Goal: Task Accomplishment & Management: Use online tool/utility

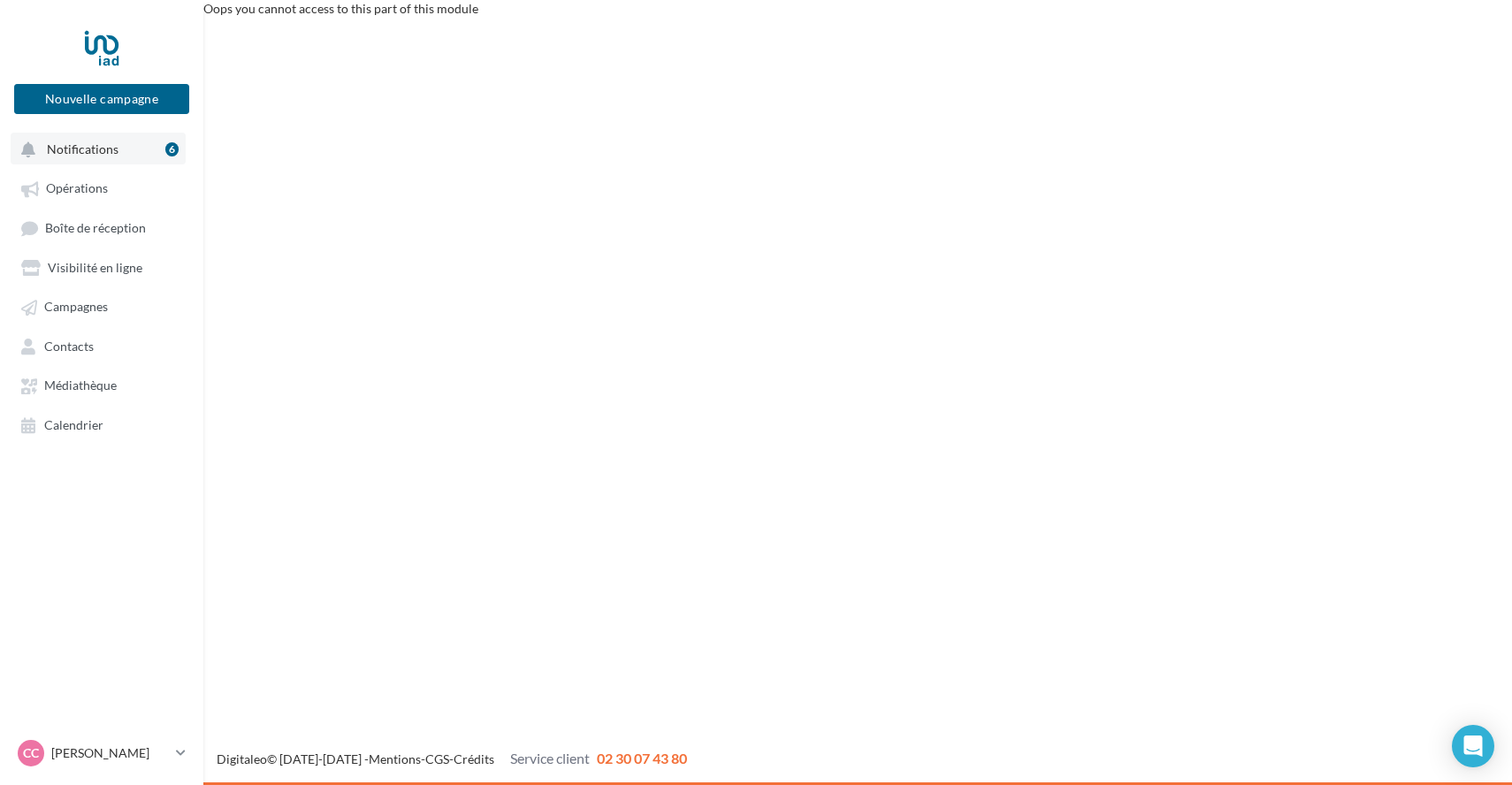
click at [117, 148] on button "Notifications 6" at bounding box center [98, 148] width 175 height 32
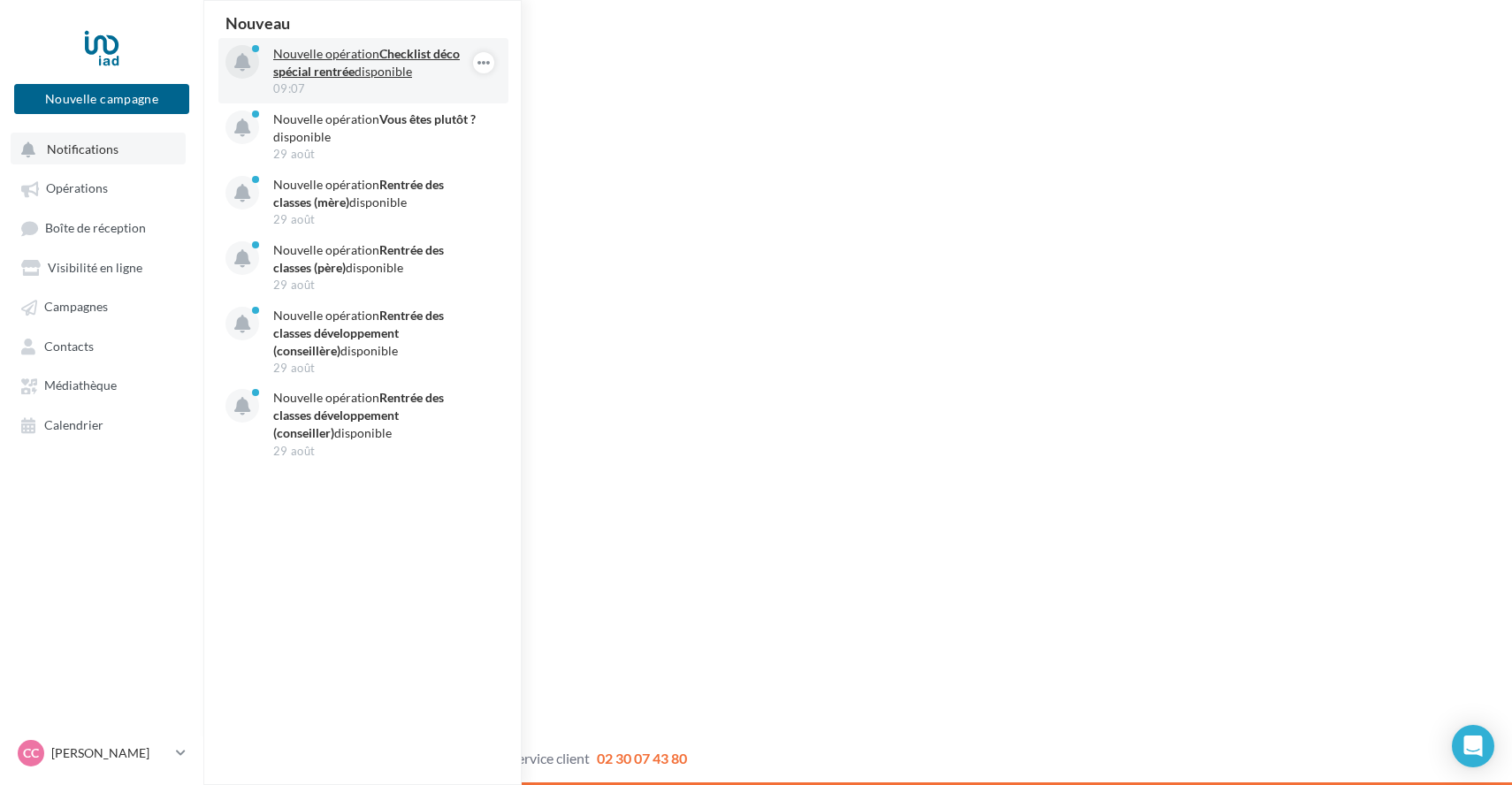
click at [366, 62] on p "Nouvelle opération Checklist déco spécial rentrée disponible" at bounding box center [376, 63] width 205 height 36
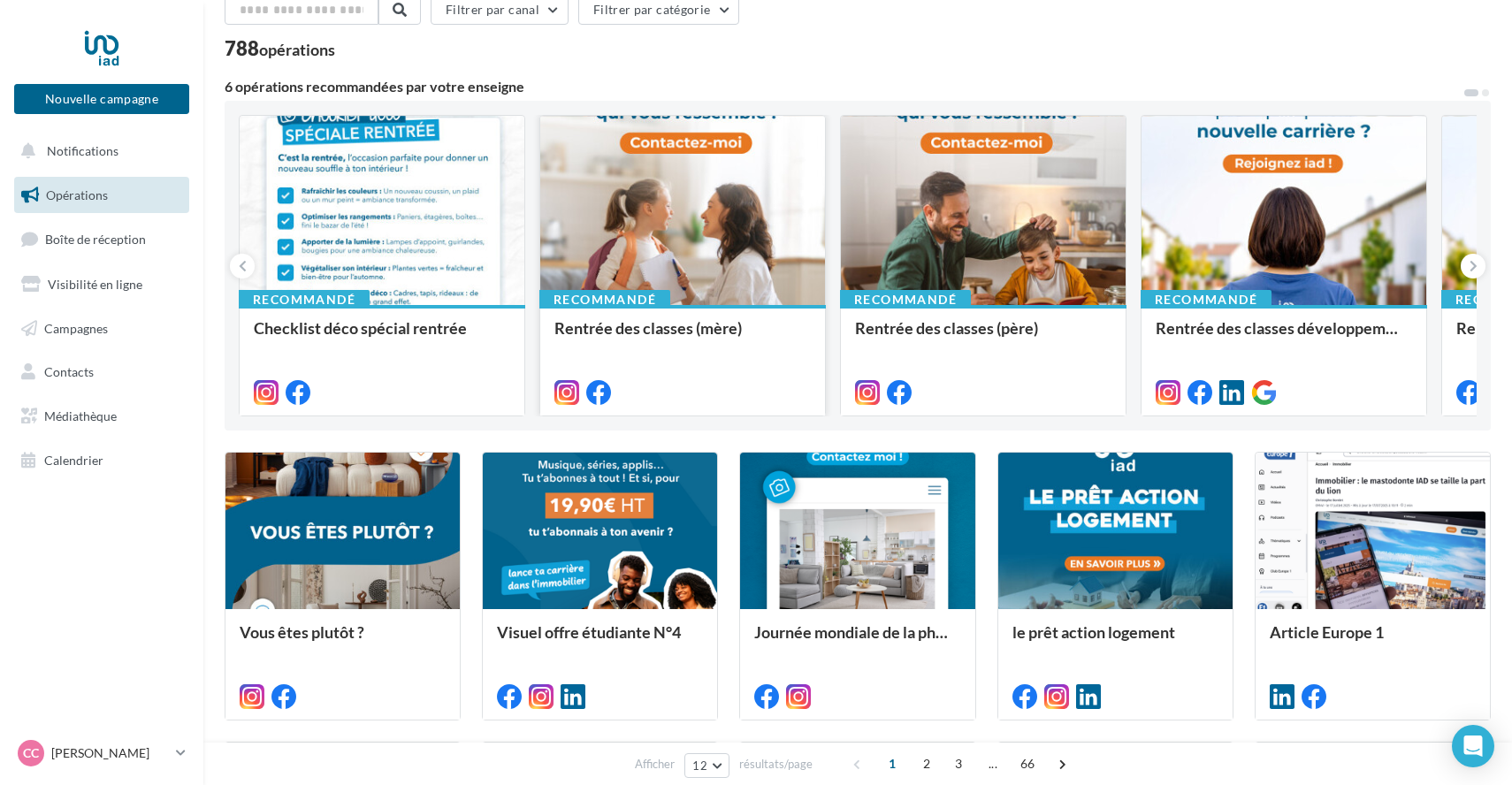
scroll to position [85, 0]
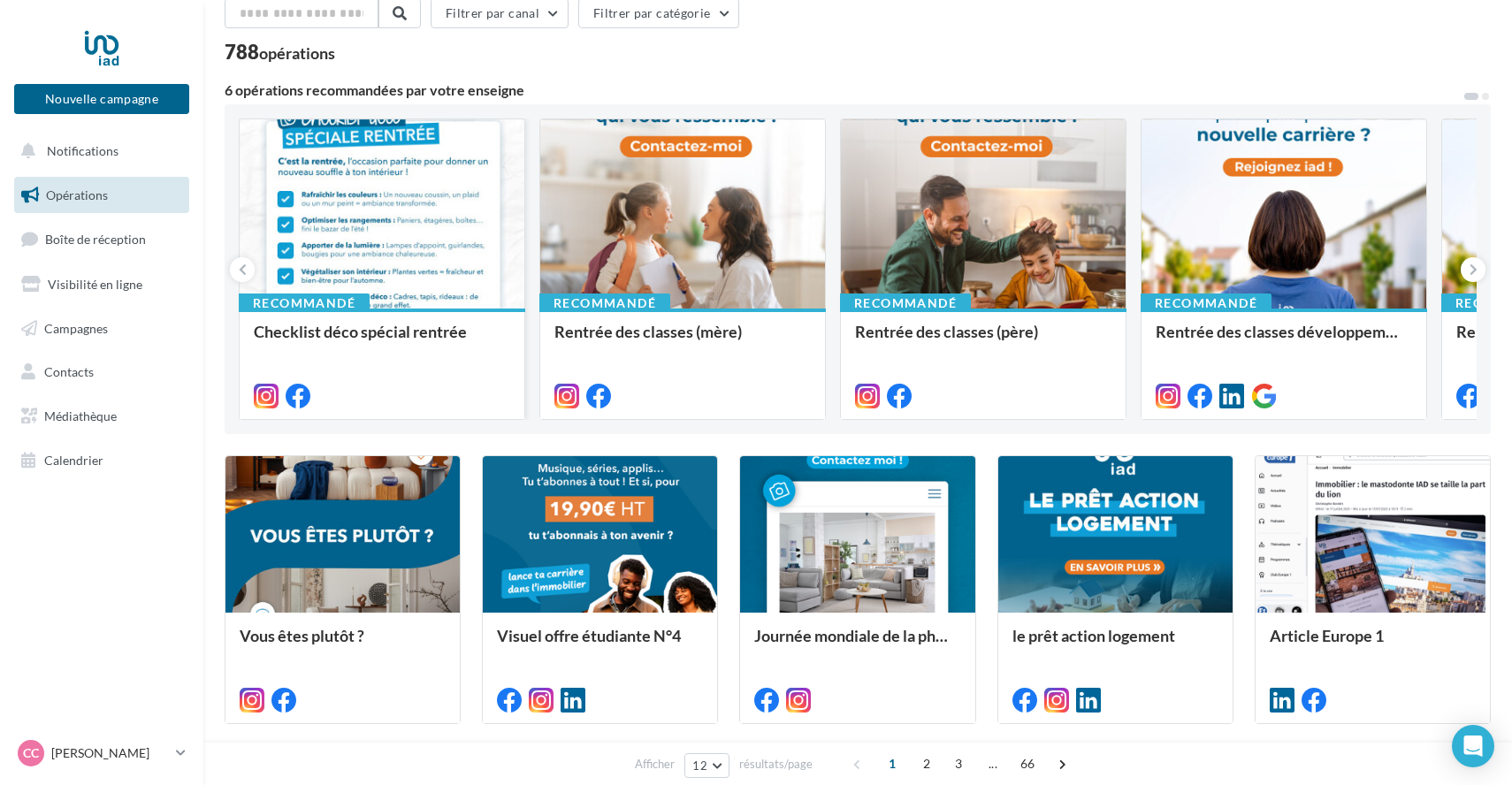
click at [363, 236] on div at bounding box center [382, 215] width 285 height 191
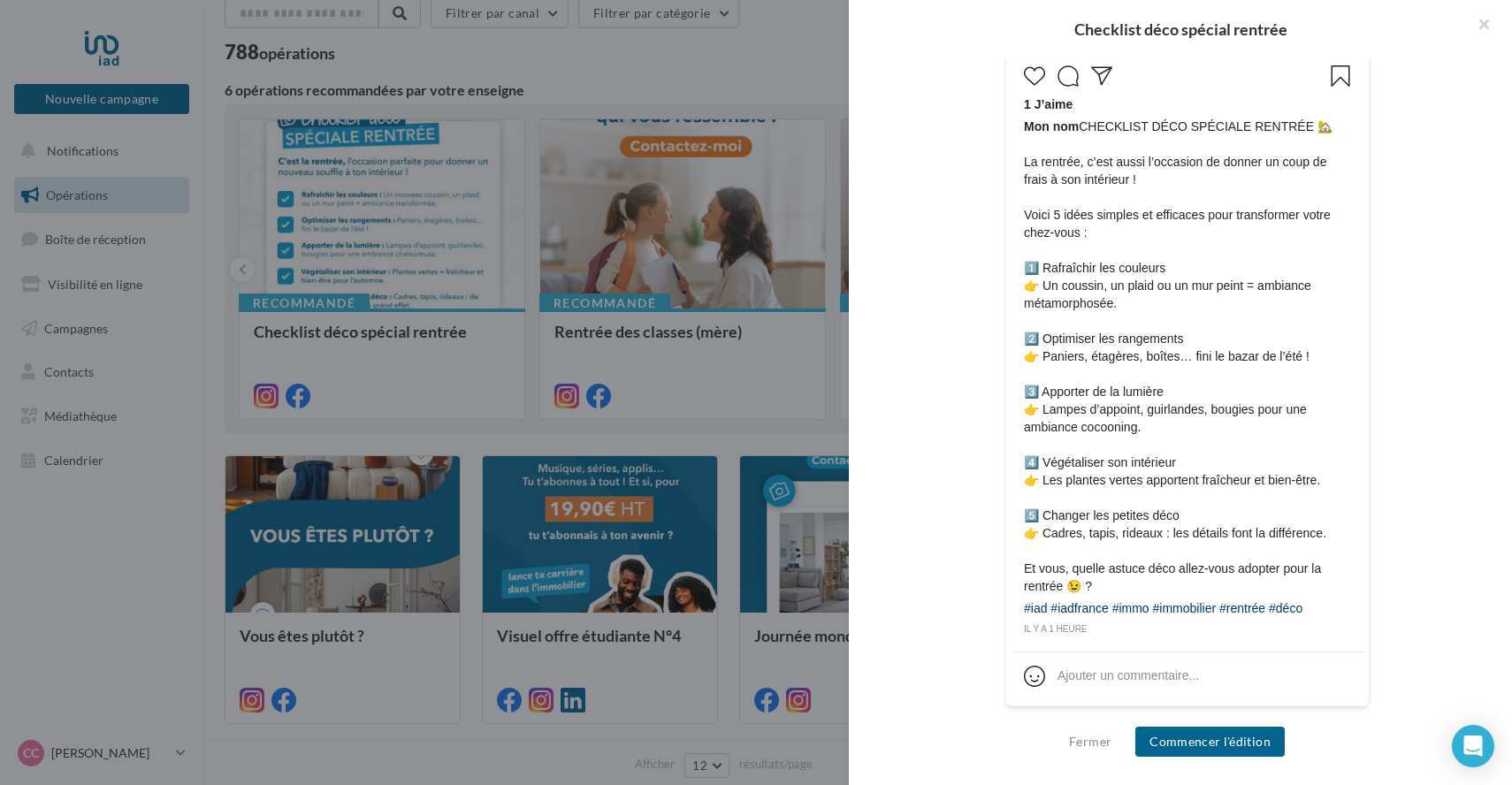
scroll to position [839, 0]
click at [1220, 745] on button "Commencer l'édition" at bounding box center [1209, 741] width 150 height 30
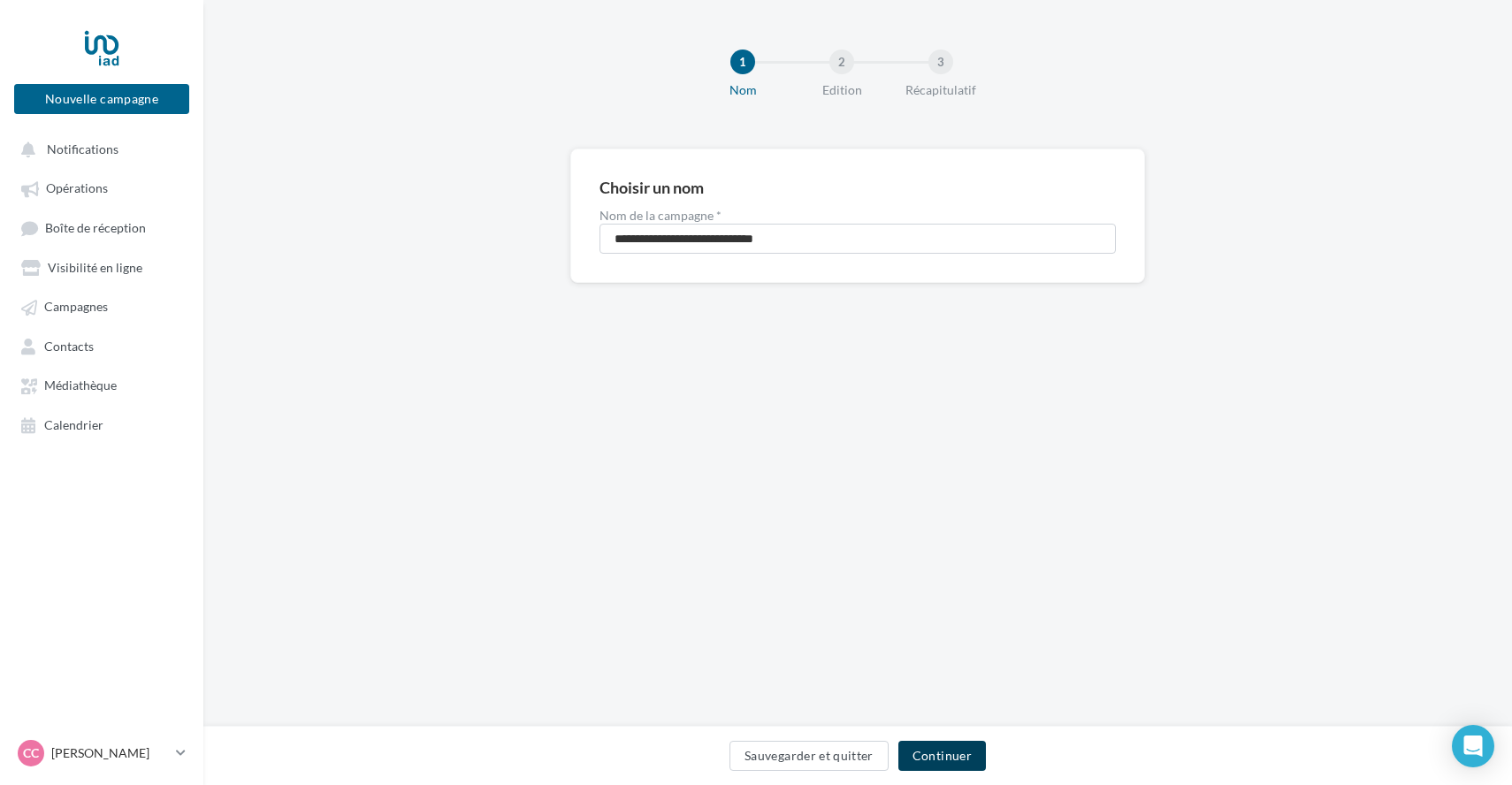
click at [948, 770] on button "Continuer" at bounding box center [942, 755] width 88 height 30
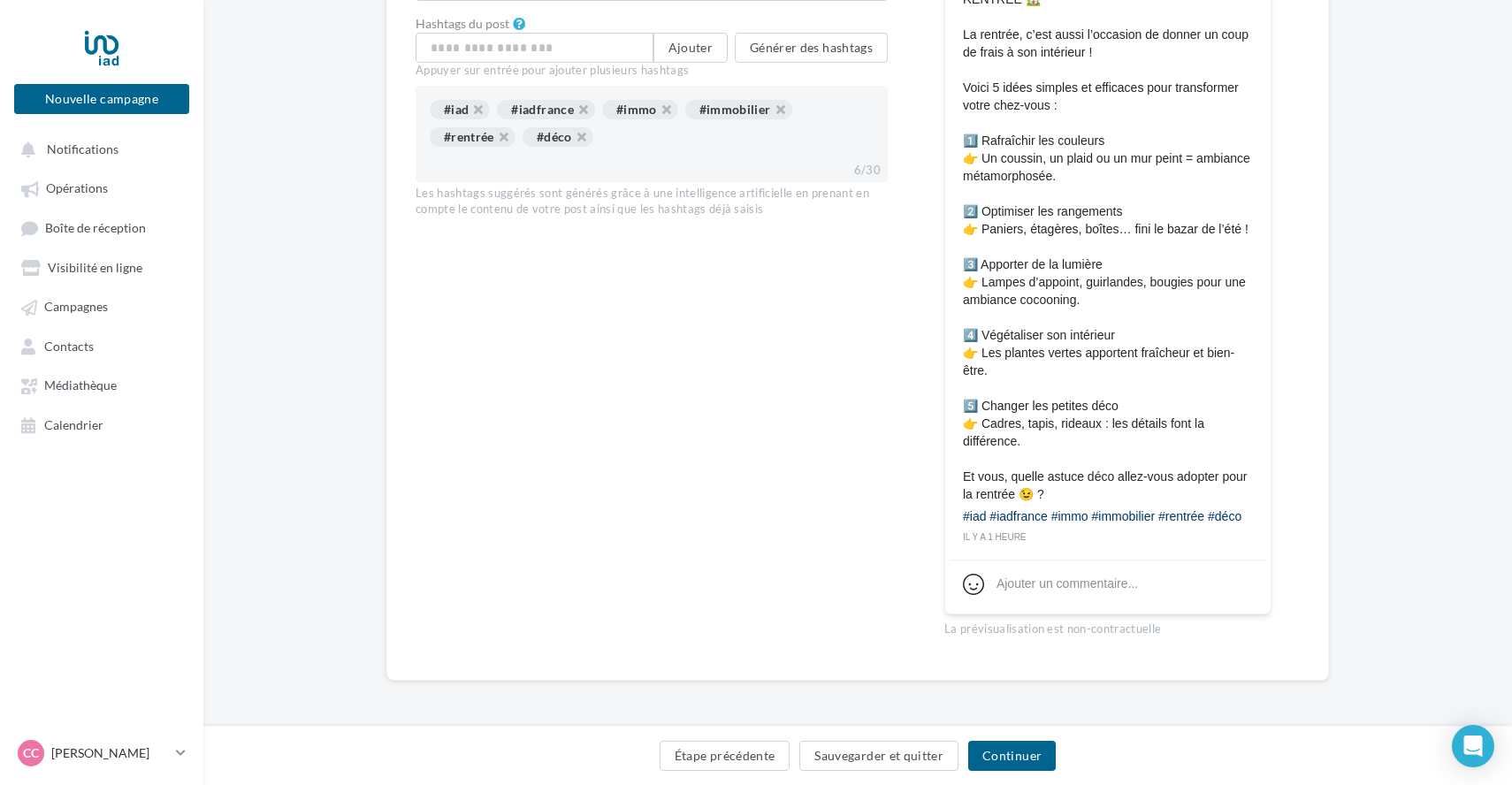
scroll to position [810, 0]
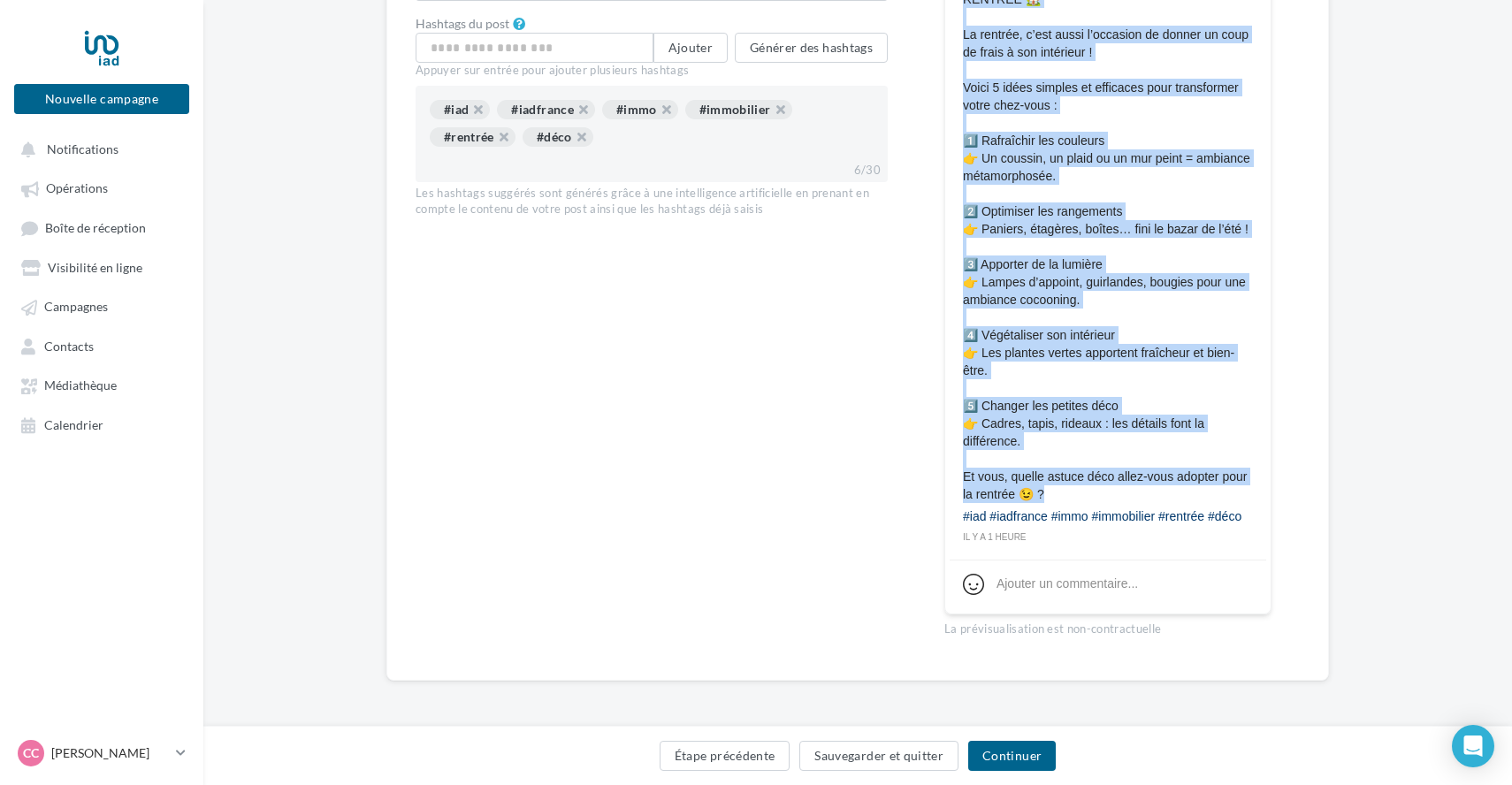
drag, startPoint x: 1083, startPoint y: 474, endPoint x: 941, endPoint y: 408, distance: 156.6
click at [941, 408] on div "Type de campagne Post Story Type de média Image Reel Images du post (10 max) Fo…" at bounding box center [858, 33] width 885 height 1236
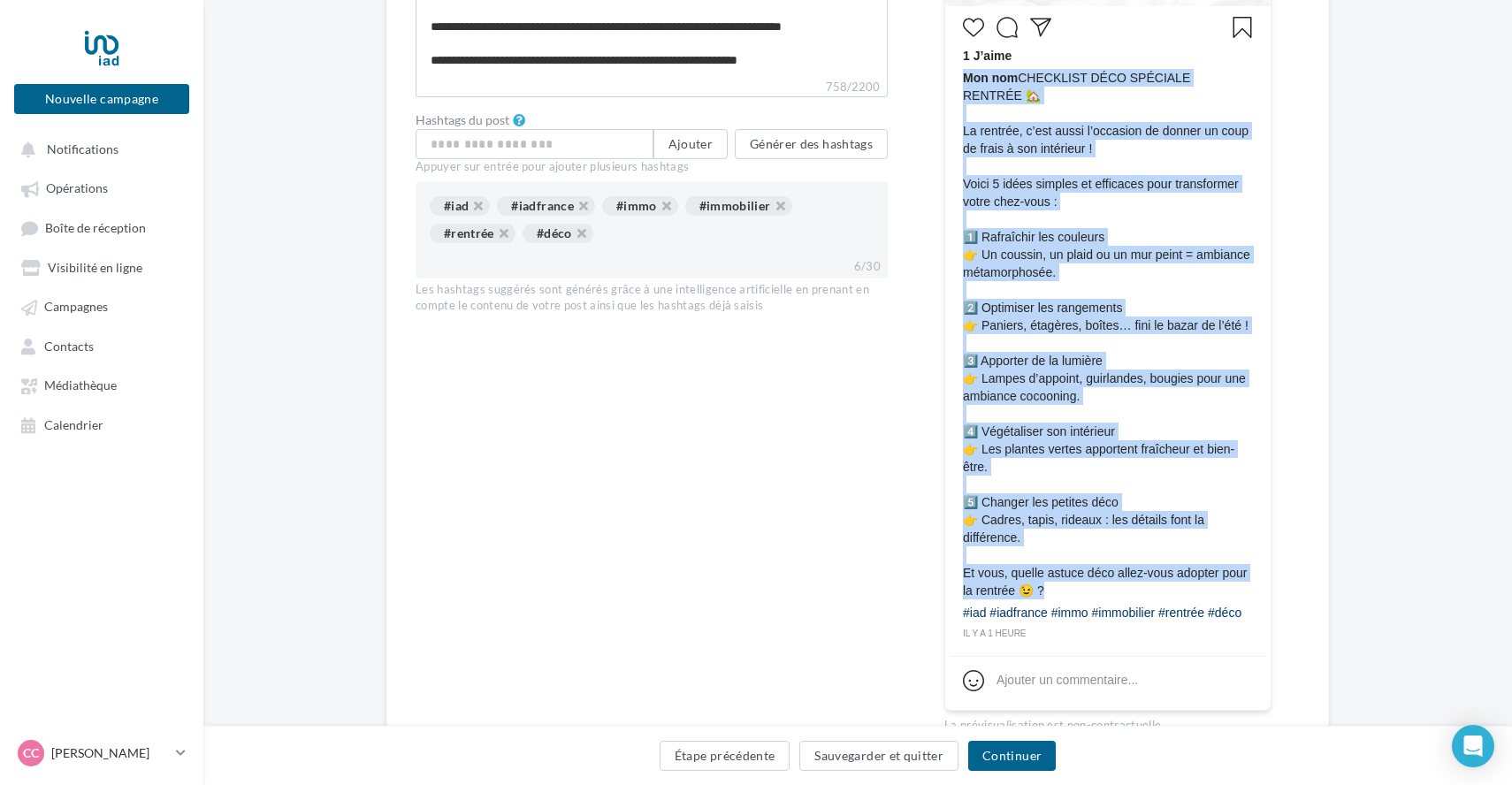
scroll to position [693, 0]
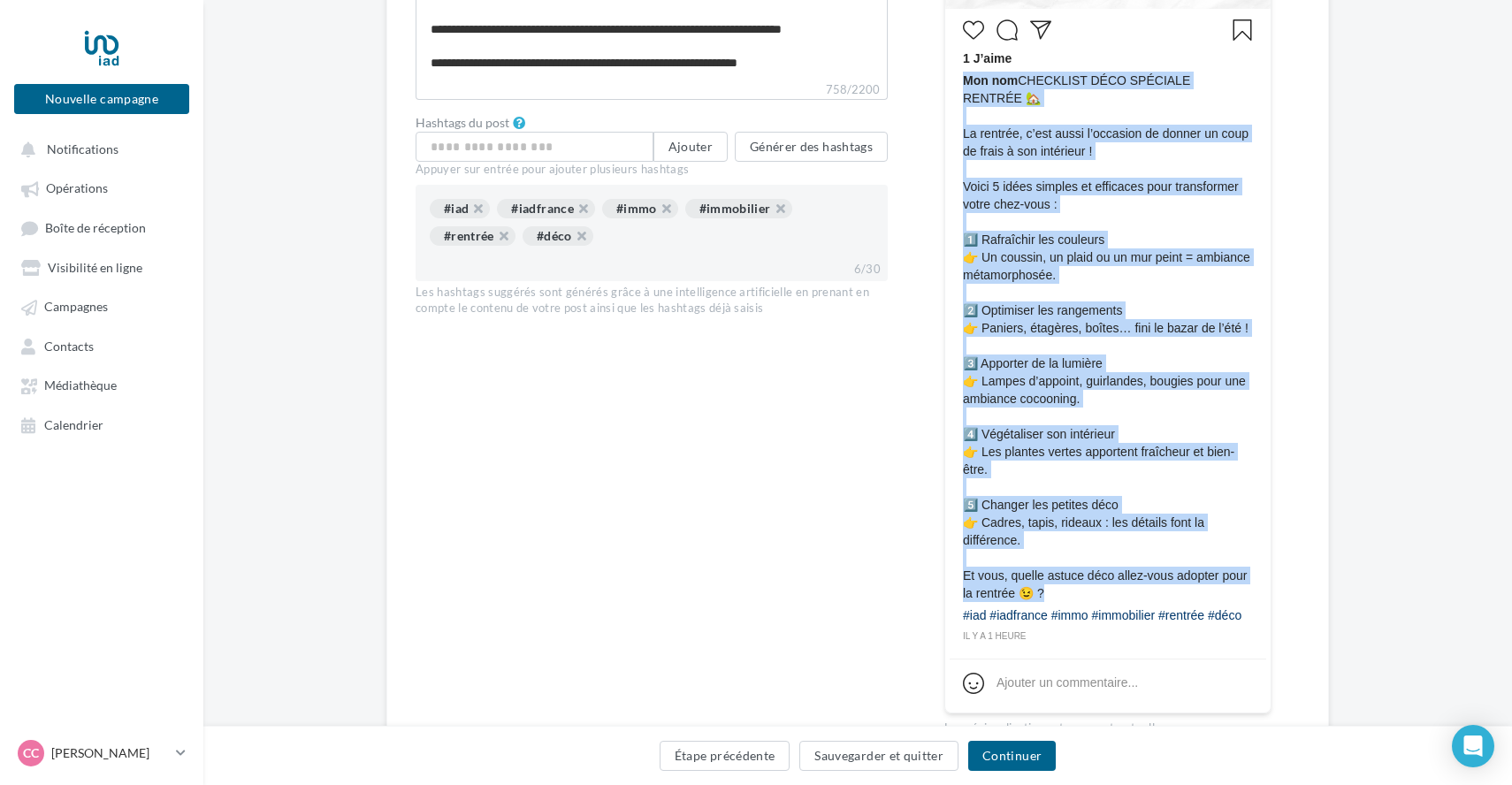
copy span "Mon nom CHECKLIST DÉCO SPÉCIALE RENTRÉE 🏡 La rentrée, c’est aussi l’occasion de…"
